Goal: Task Accomplishment & Management: Use online tool/utility

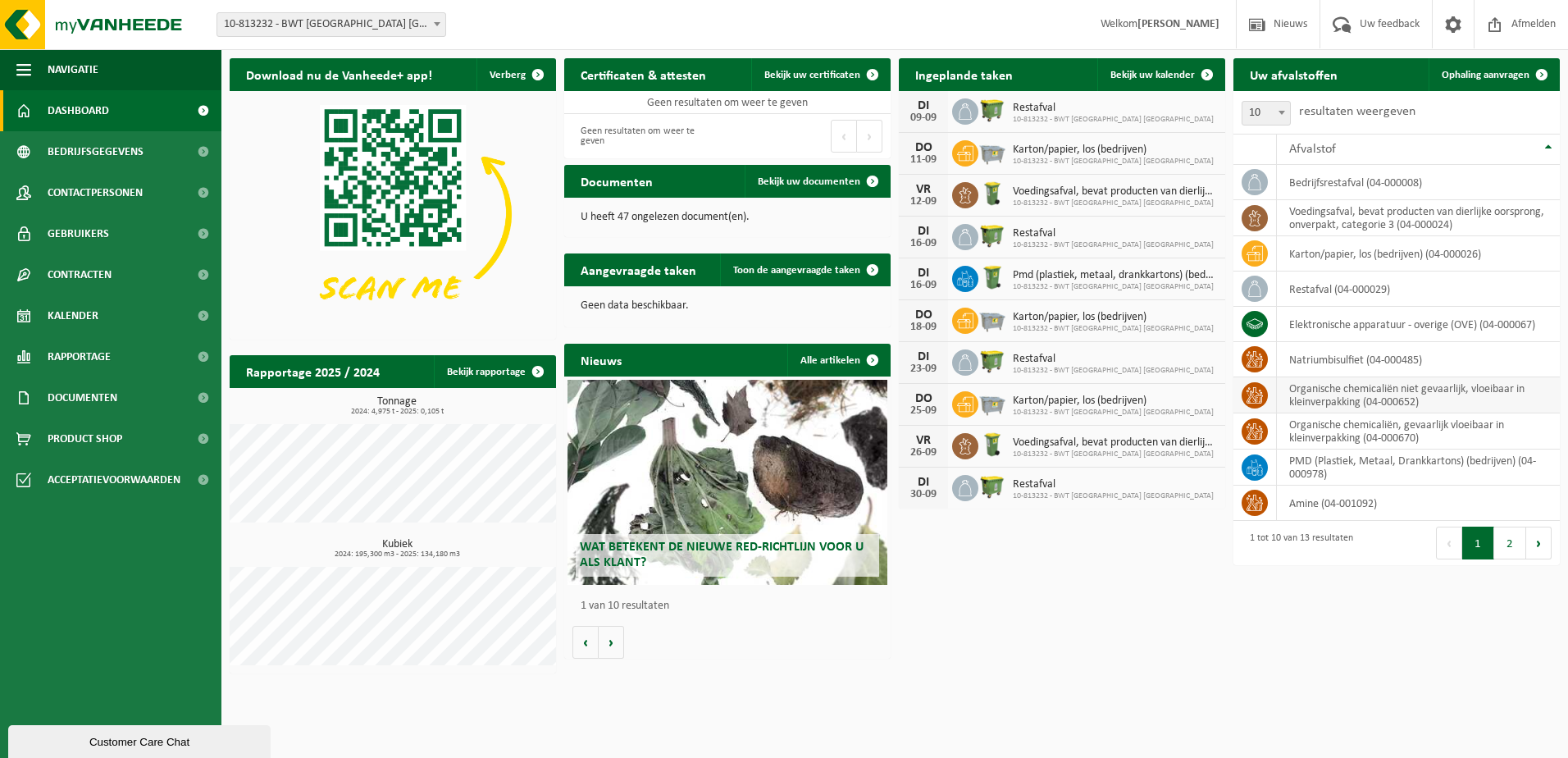
click at [1326, 395] on td "organische chemicaliën niet gevaarlijk, vloeibaar in kleinverpakking (04-000652)" at bounding box center [1418, 395] width 283 height 36
click at [1526, 78] on span at bounding box center [1542, 75] width 33 height 33
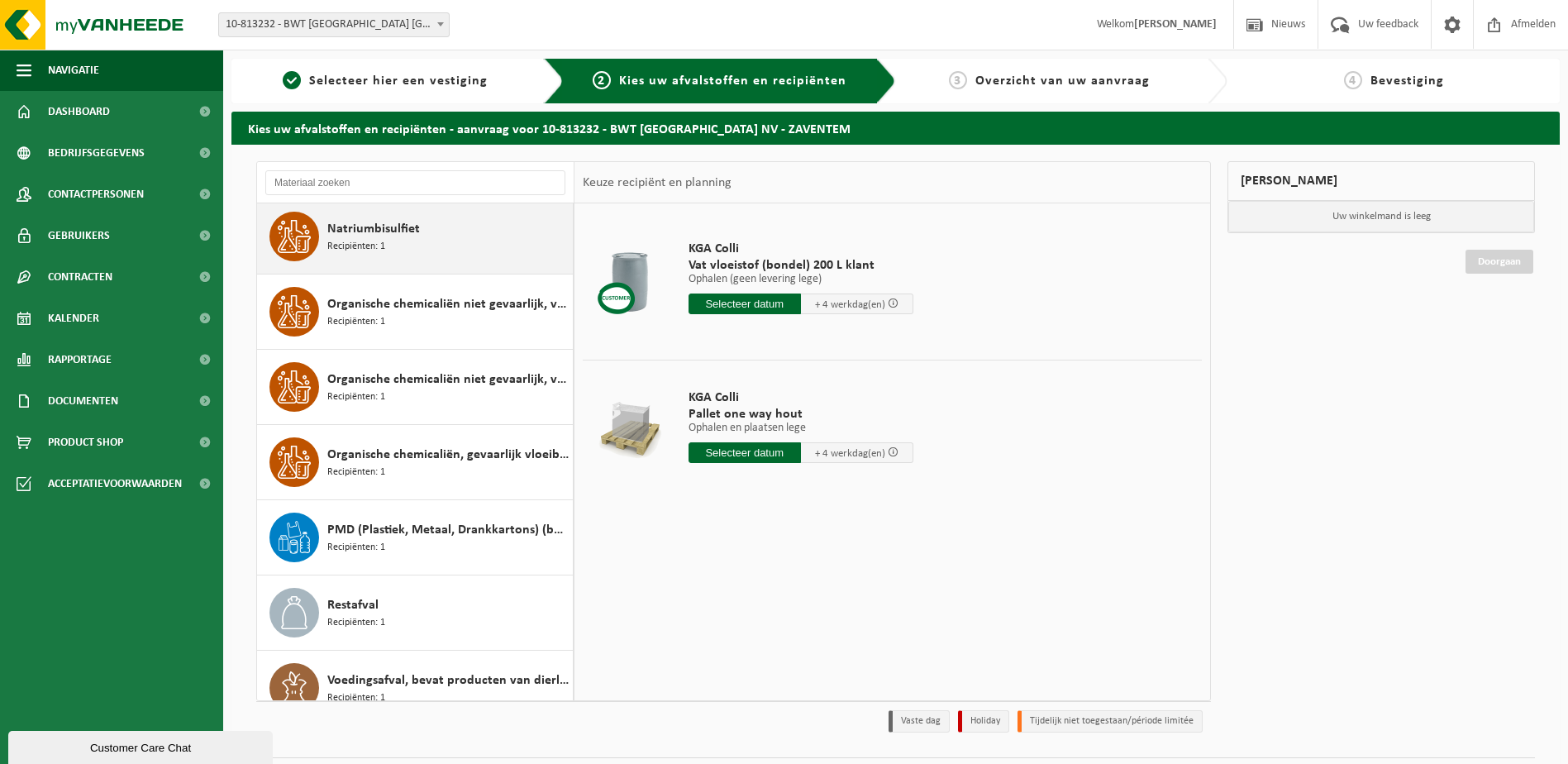
scroll to position [405, 0]
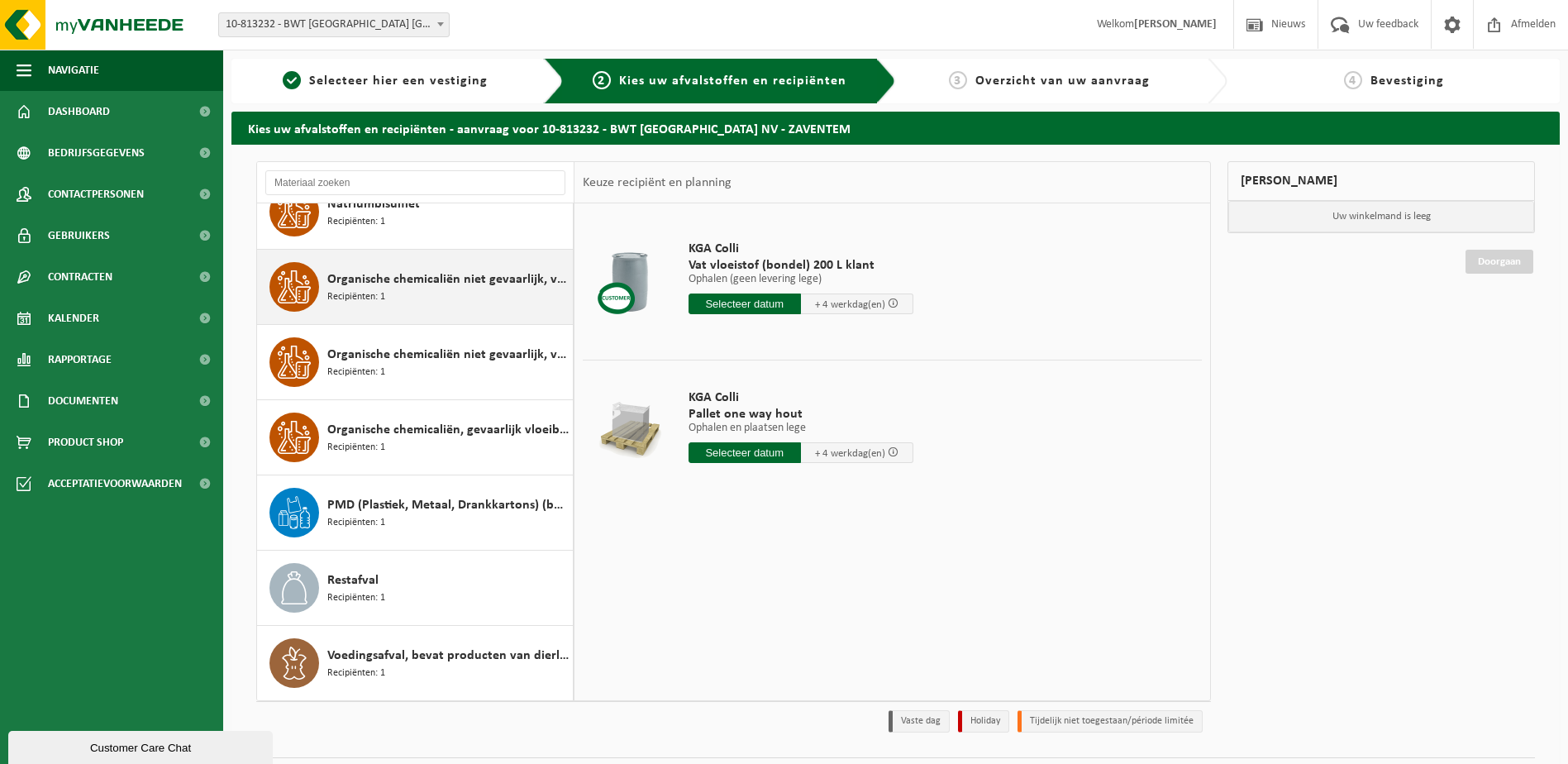
click at [472, 294] on div "Organische chemicaliën niet gevaarlijk, vloeibaar 200l Recipiënten: 1" at bounding box center [448, 286] width 242 height 49
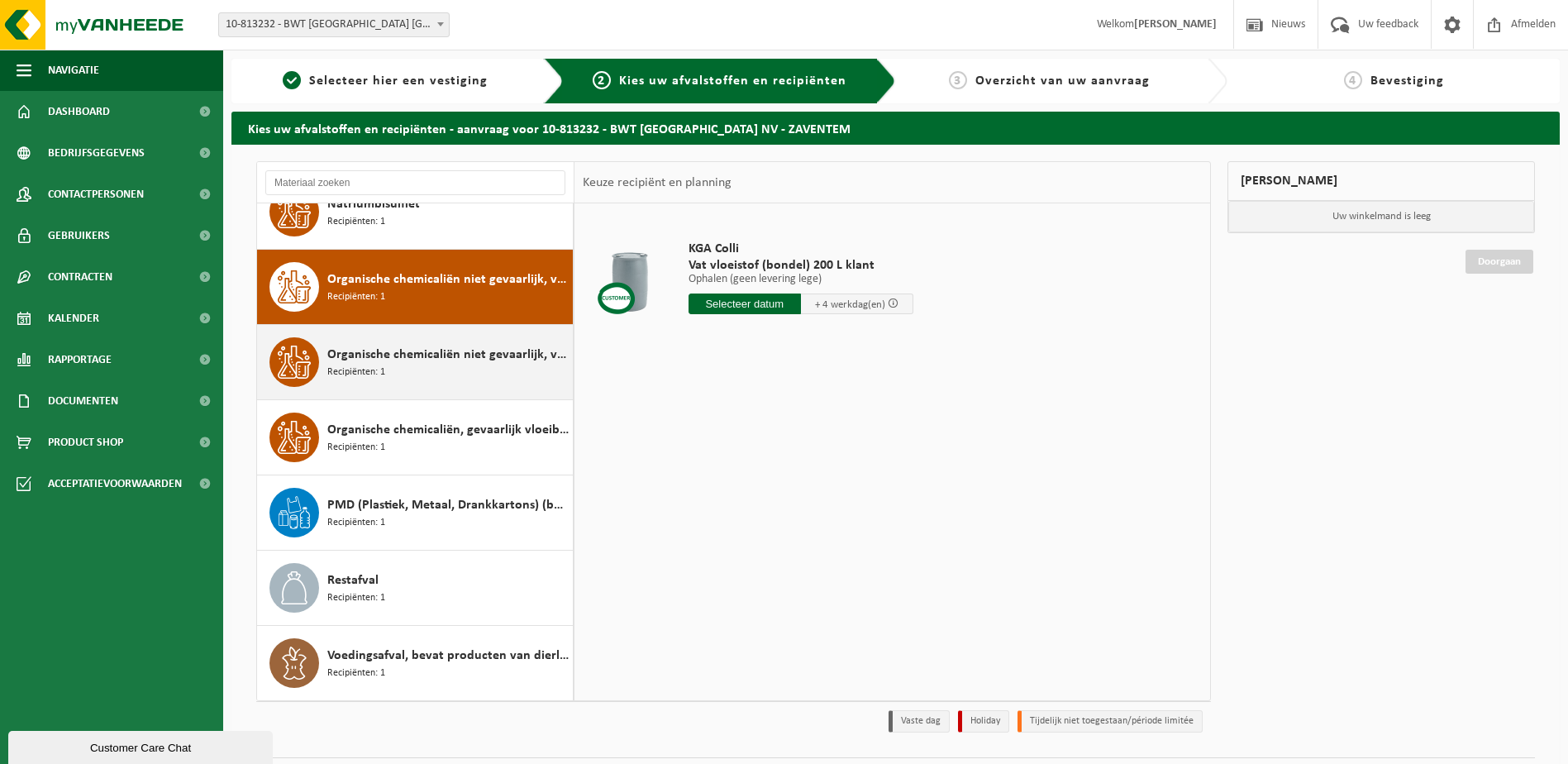
click at [408, 362] on span "Organische chemicaliën niet gevaarlijk, vloeibaar in kleinverpakking" at bounding box center [448, 354] width 242 height 20
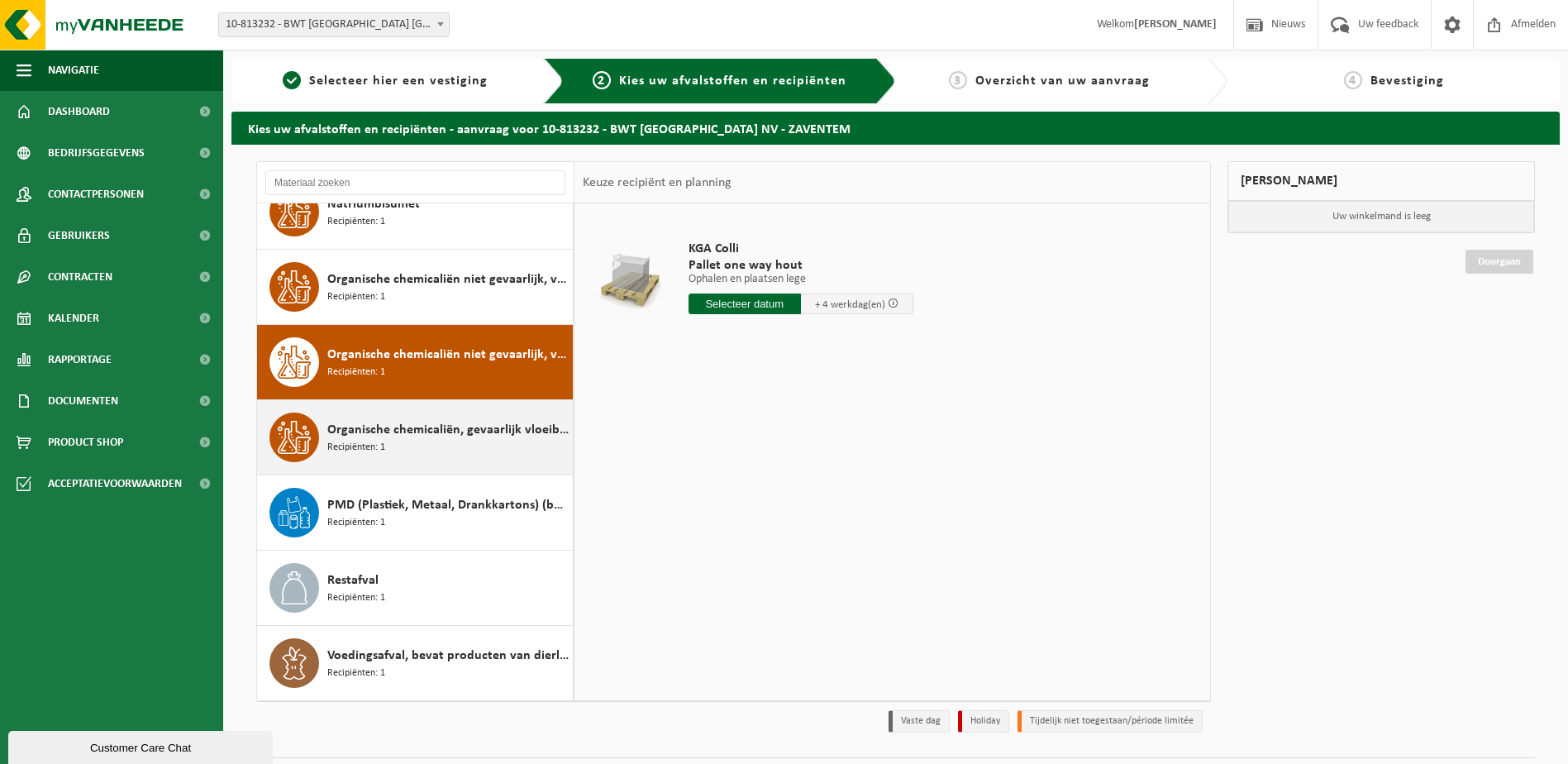
click at [424, 413] on div "Organische chemicaliën, gevaarlijk vloeibaar in kleinverpakking Recipiënten: 1" at bounding box center [448, 437] width 242 height 49
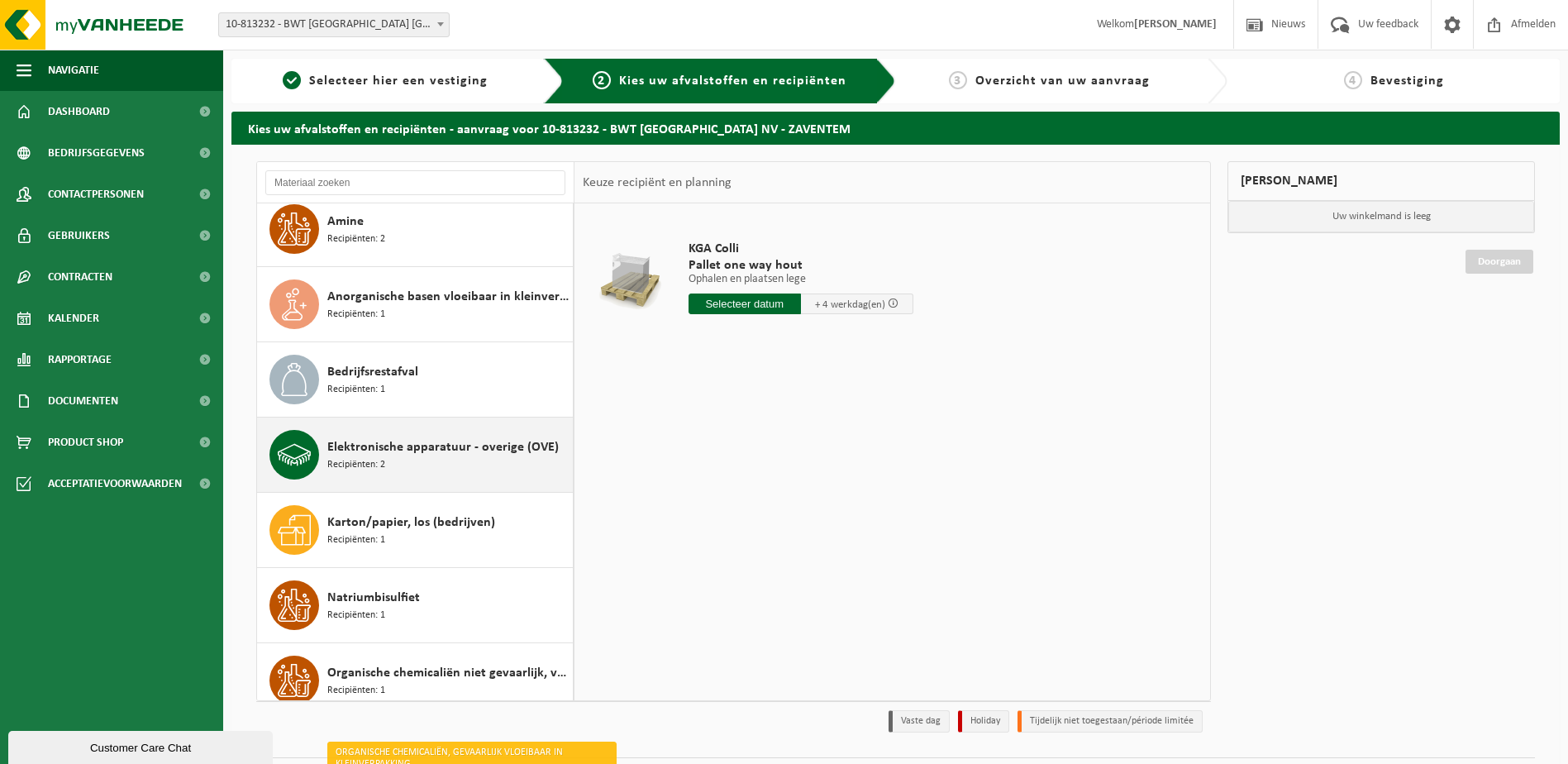
scroll to position [0, 0]
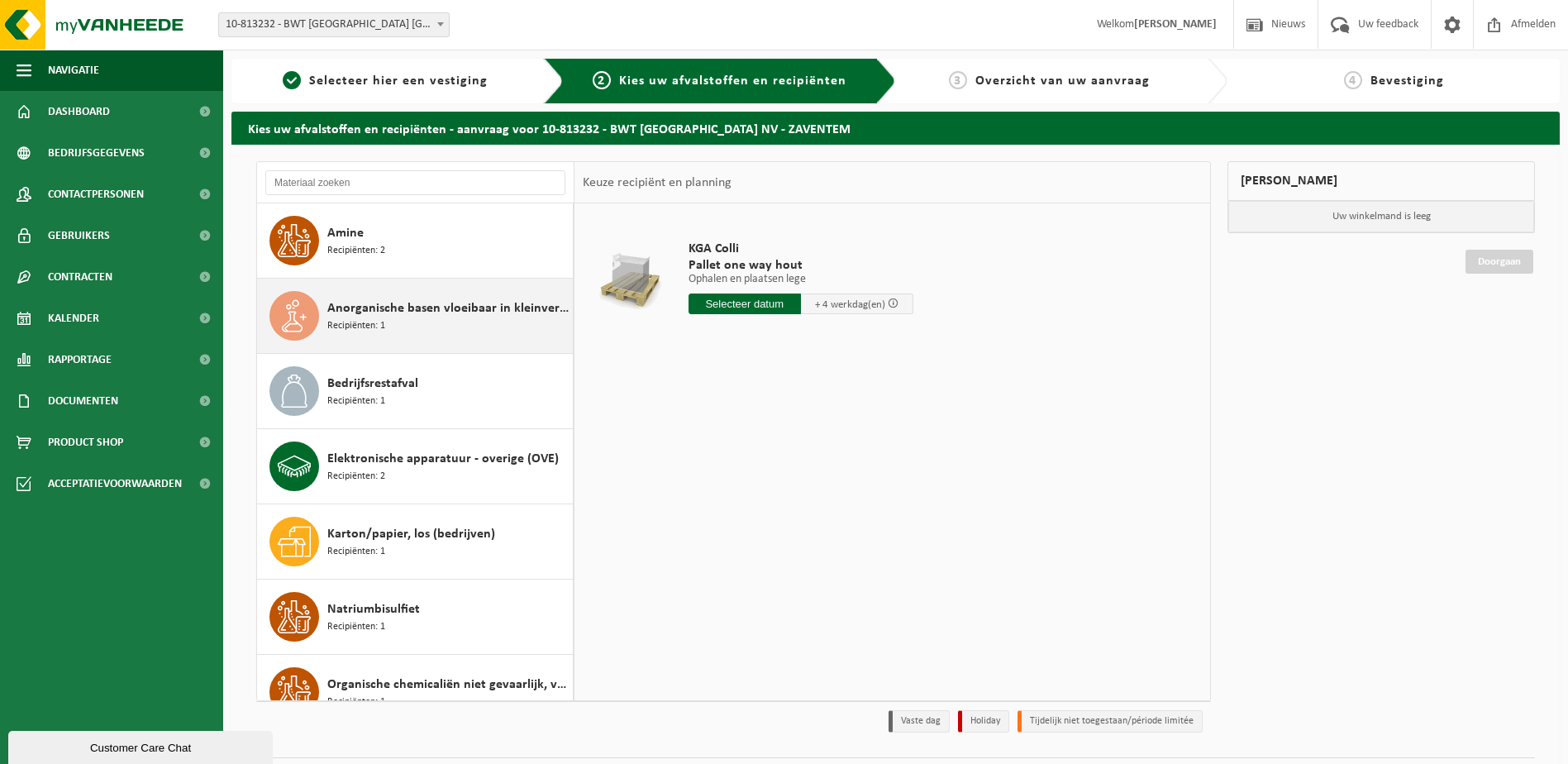
click at [453, 309] on span "Anorganische basen vloeibaar in kleinverpakking" at bounding box center [448, 308] width 242 height 20
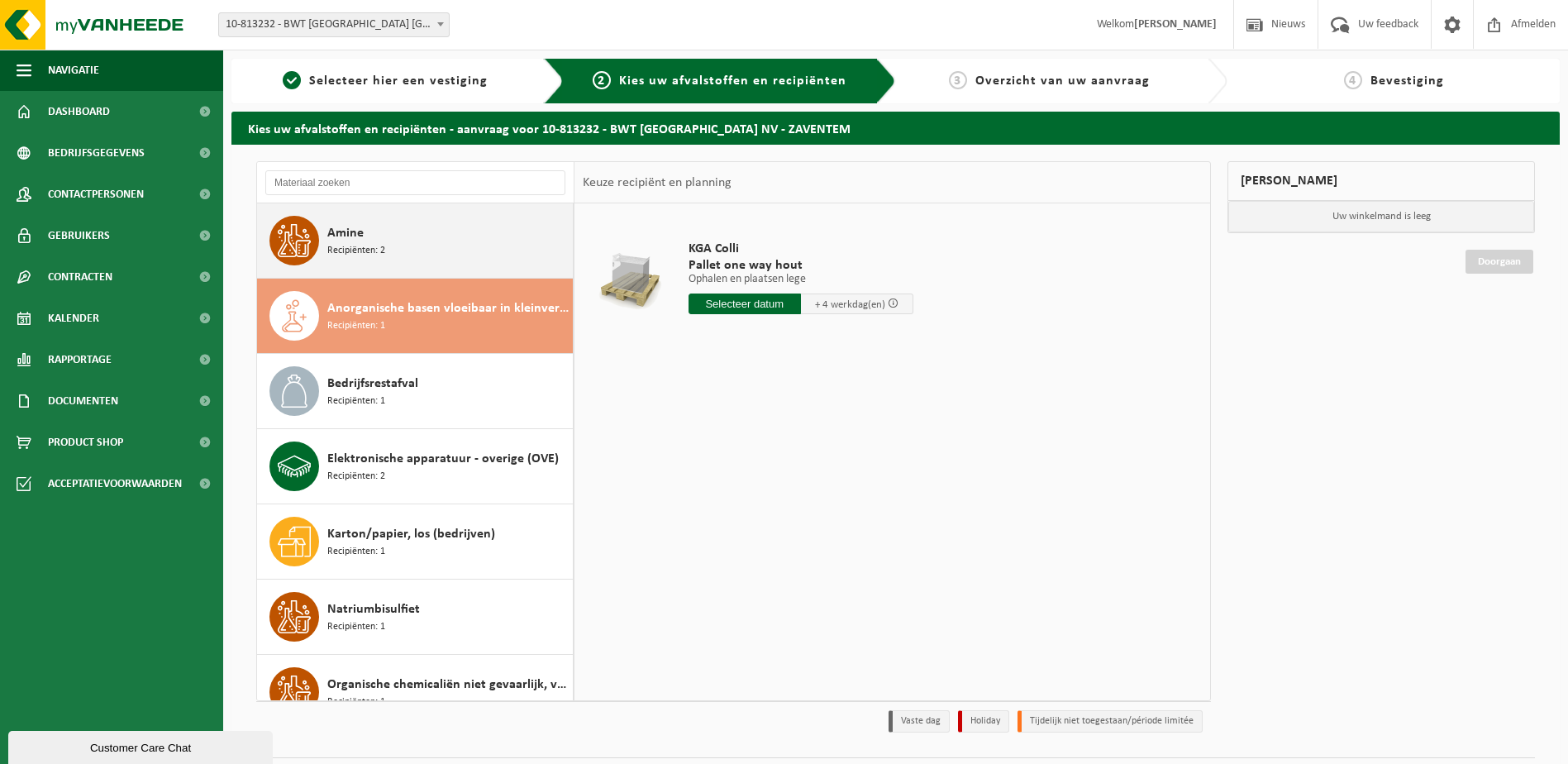
click at [435, 241] on div "Amine Recipiënten: 2" at bounding box center [448, 240] width 242 height 49
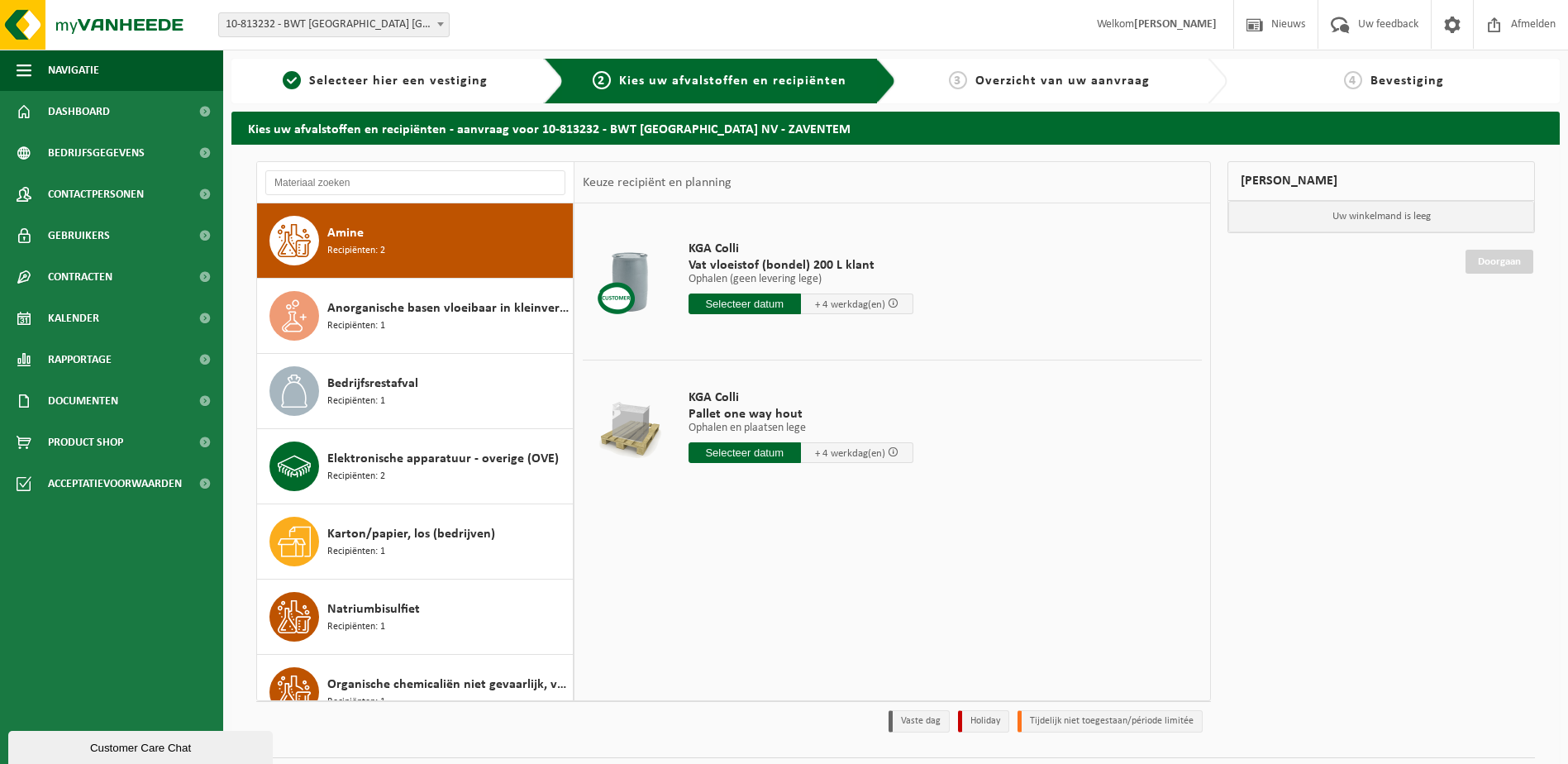
click at [704, 444] on input "text" at bounding box center [744, 453] width 112 height 20
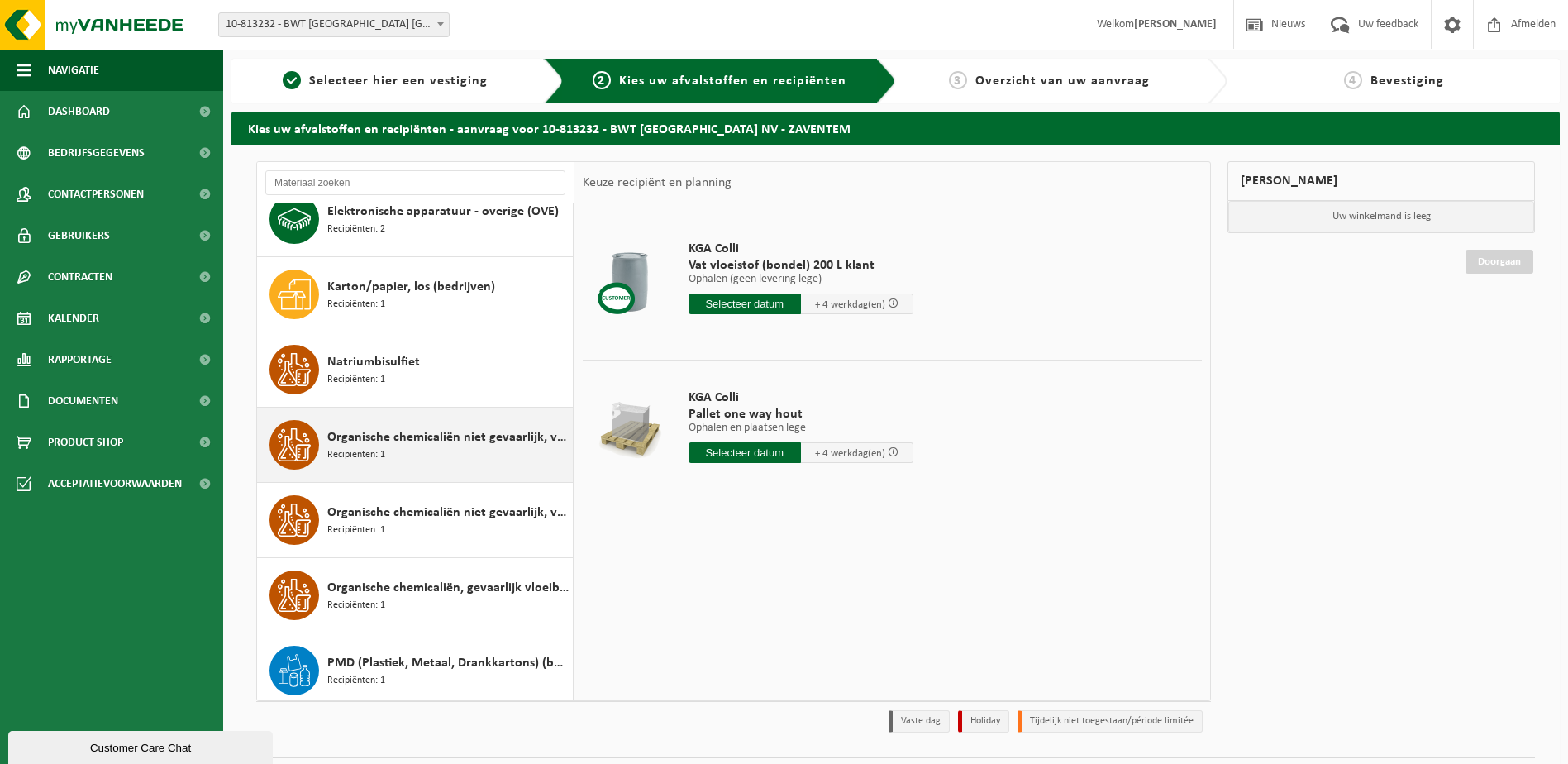
scroll to position [248, 0]
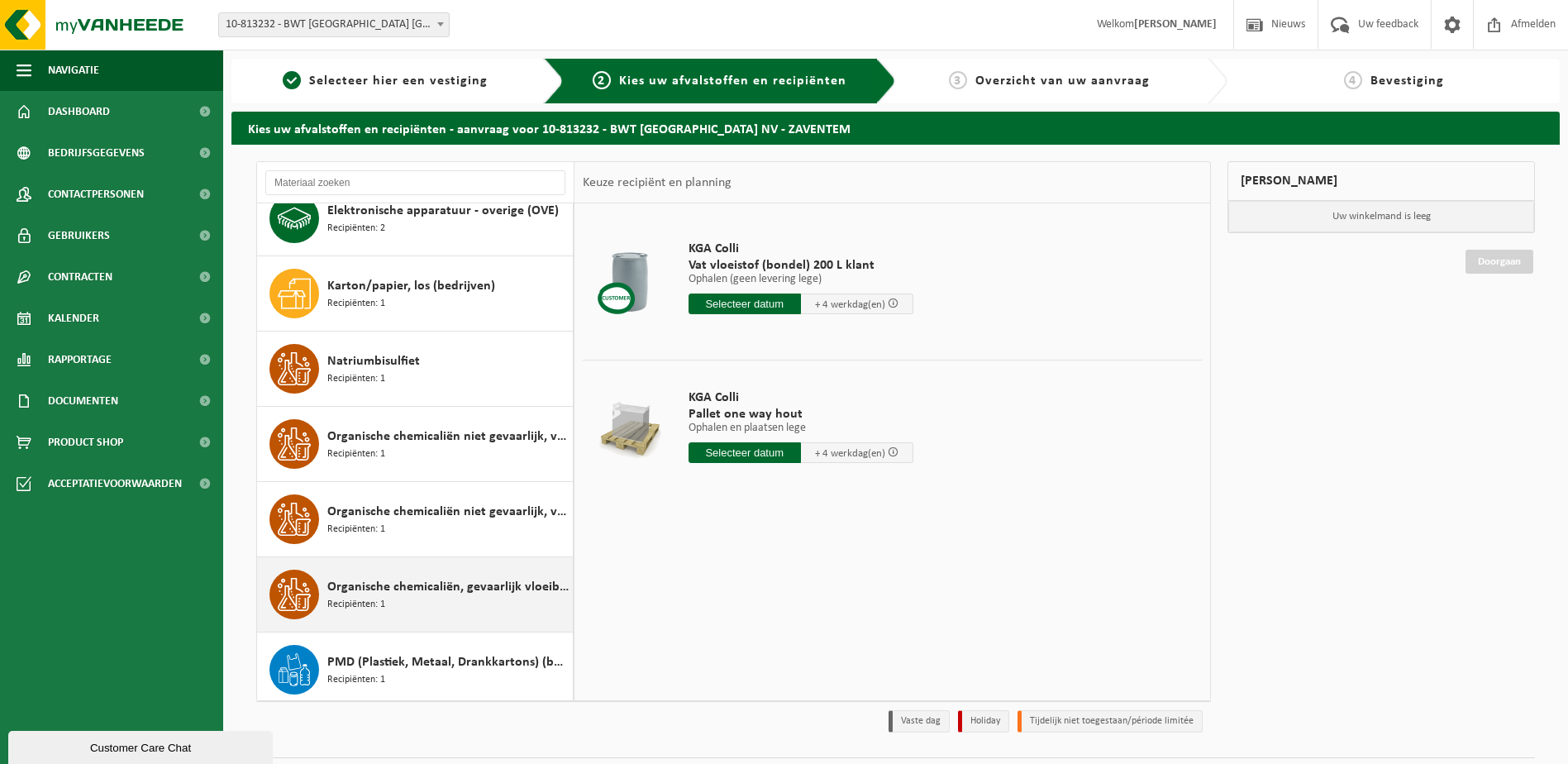
click at [411, 616] on div "Organische chemicaliën, gevaarlijk vloeibaar in kleinverpakking Recipiënten: 1" at bounding box center [448, 594] width 242 height 49
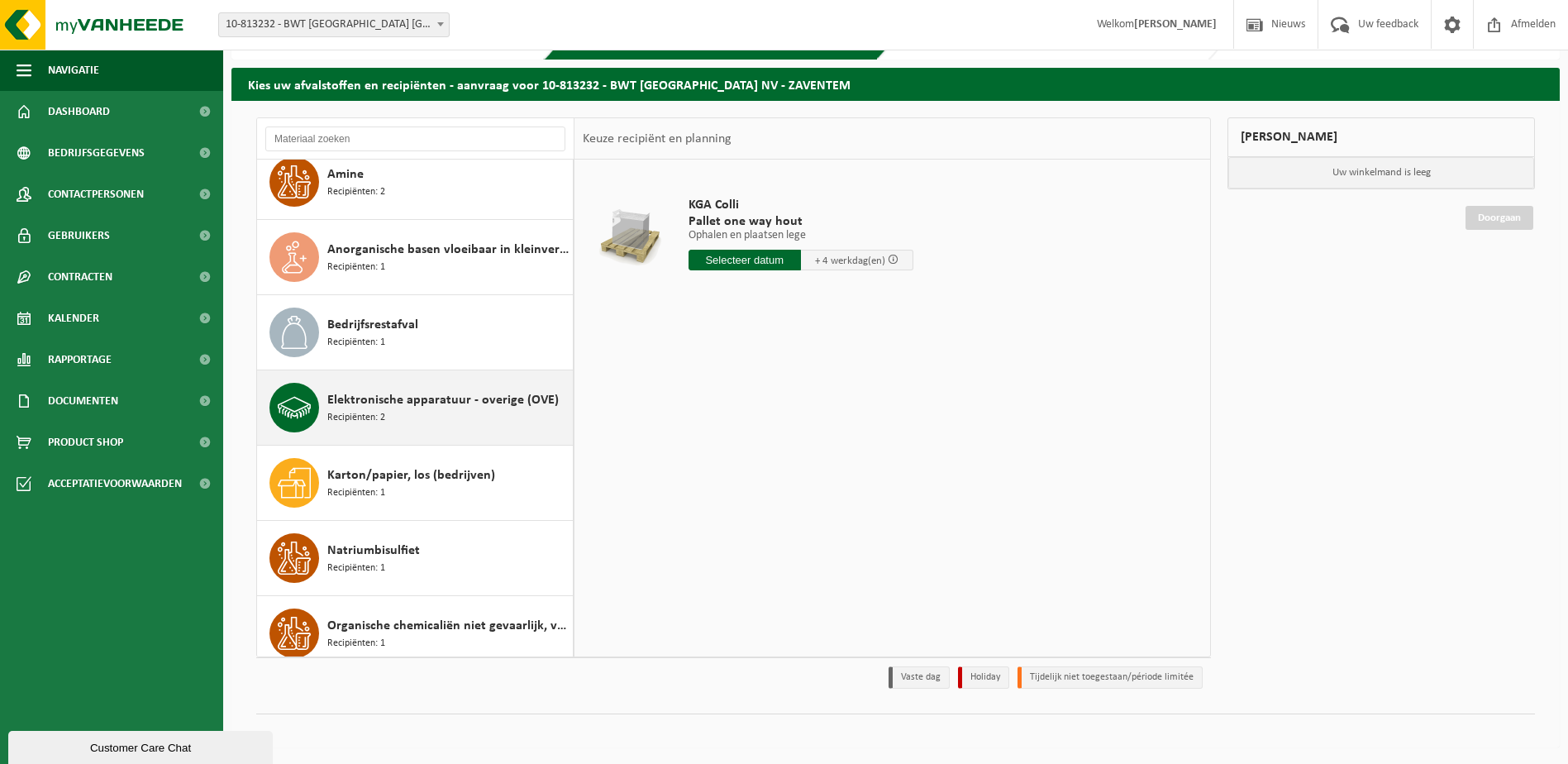
scroll to position [0, 0]
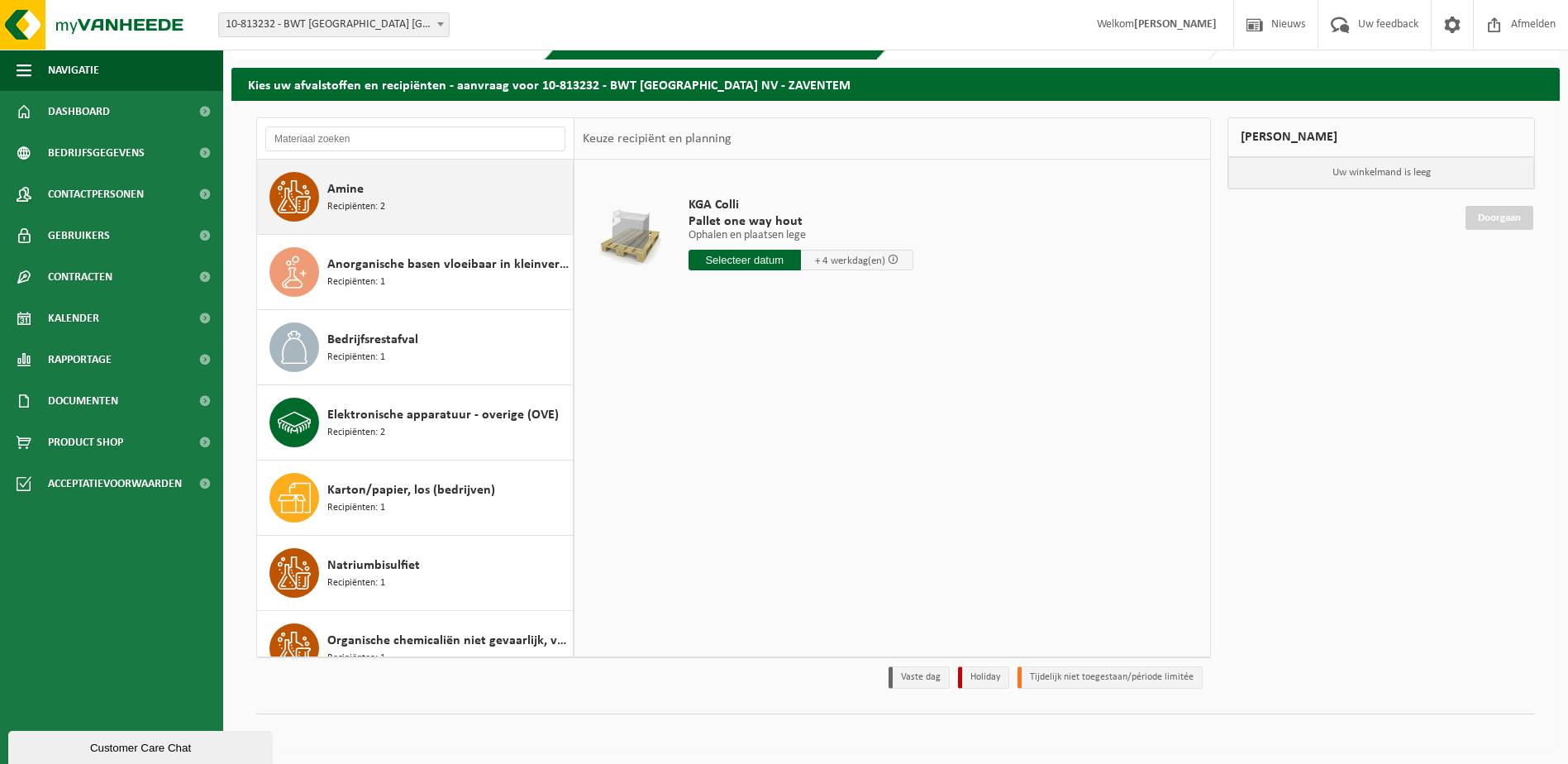
click at [391, 218] on div "Amine Recipiënten: 2" at bounding box center [448, 196] width 242 height 49
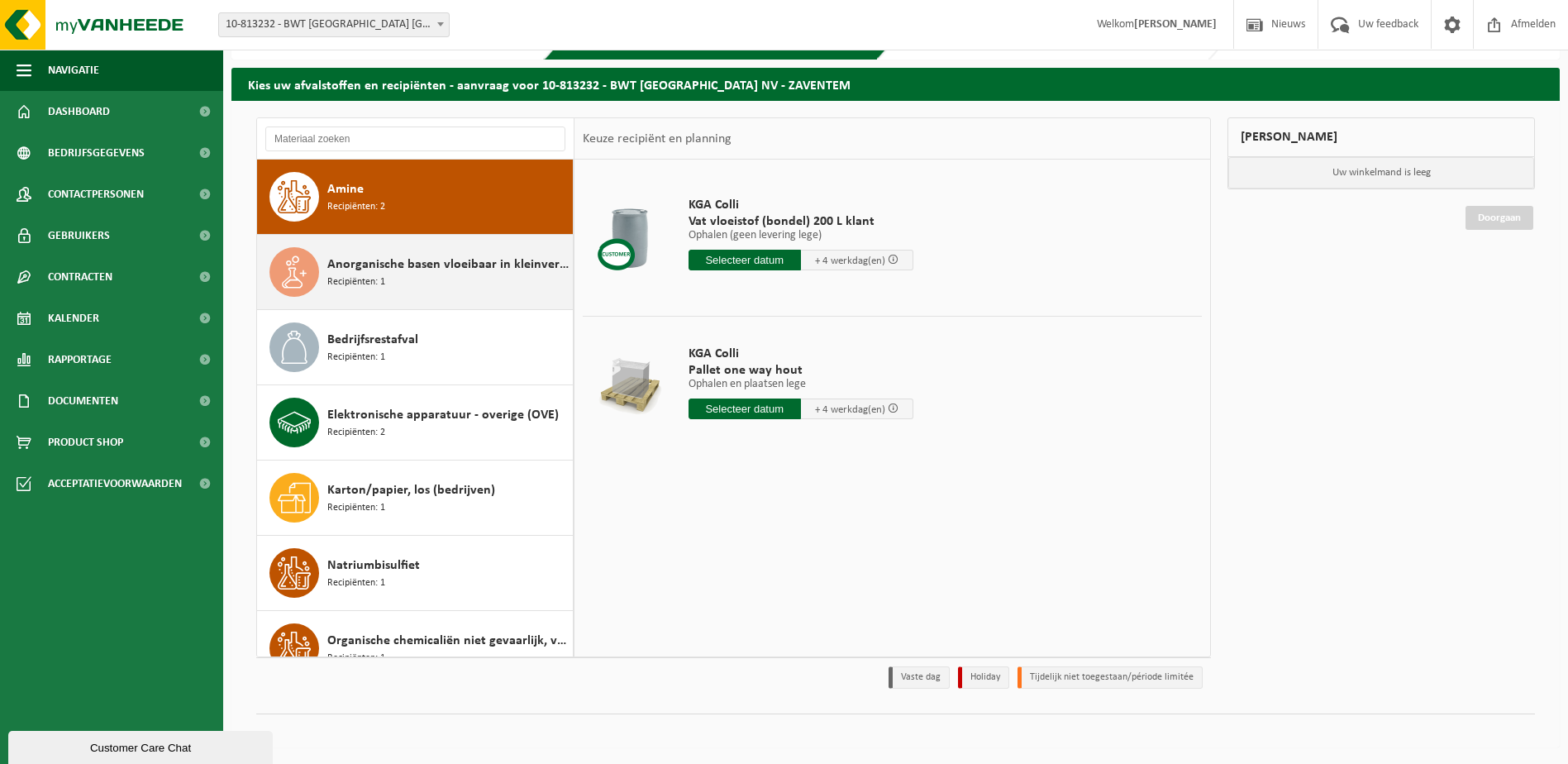
click at [393, 272] on span "Anorganische basen vloeibaar in kleinverpakking" at bounding box center [448, 264] width 242 height 20
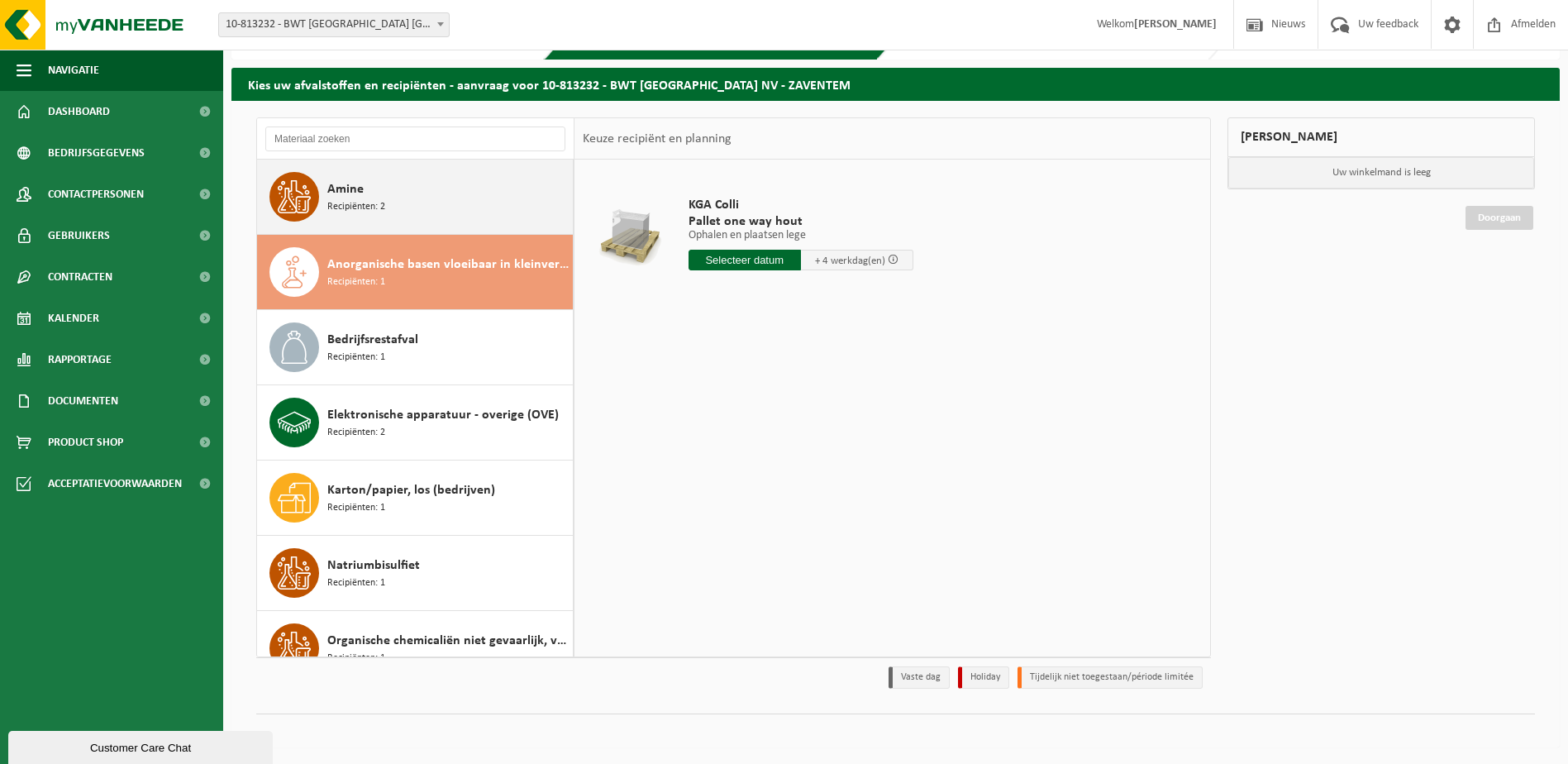
click at [399, 195] on div "Amine Recipiënten: 2" at bounding box center [448, 196] width 242 height 49
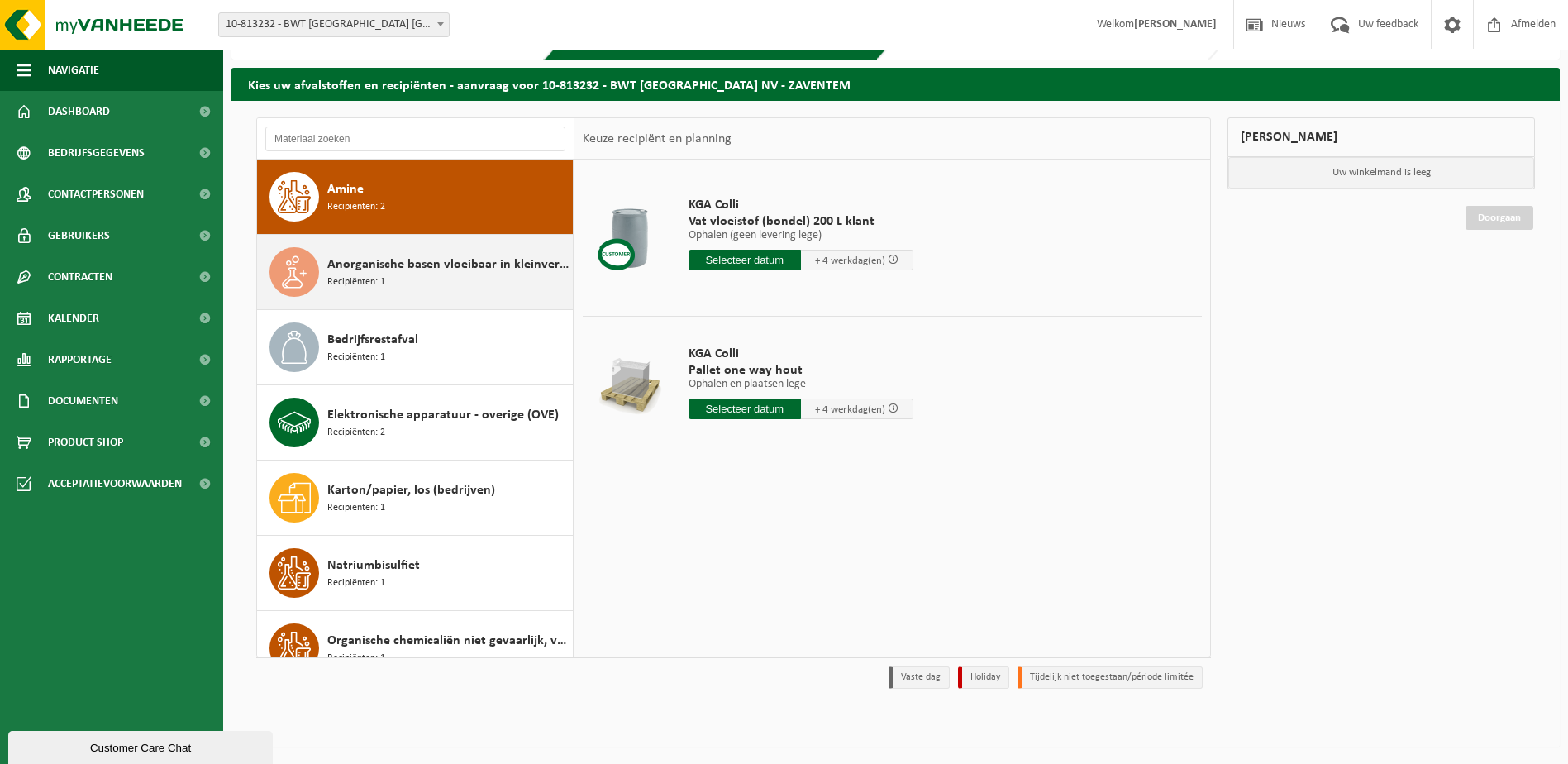
click at [385, 286] on div "Anorganische basen vloeibaar in kleinverpakking Recipiënten: 1" at bounding box center [448, 271] width 242 height 49
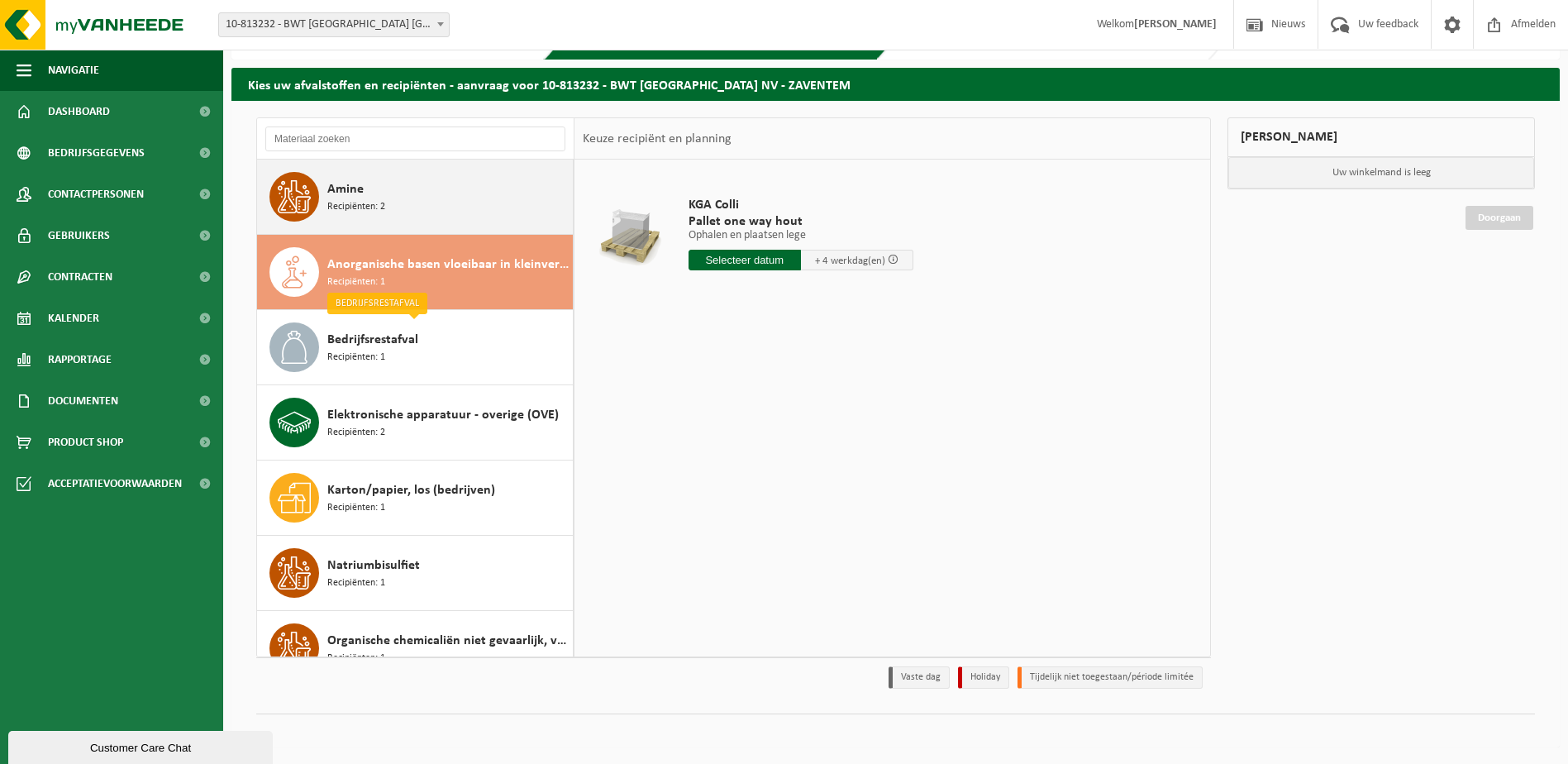
click at [357, 199] on span "Recipiënten: 2" at bounding box center [356, 206] width 58 height 16
